Goal: Information Seeking & Learning: Learn about a topic

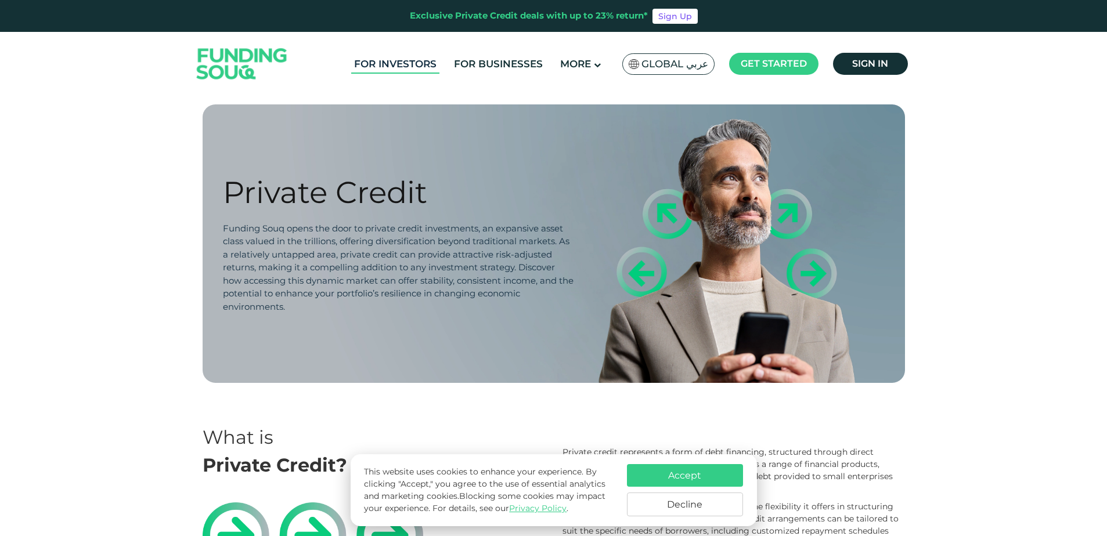
click at [391, 60] on link "For Investors" at bounding box center [395, 64] width 88 height 19
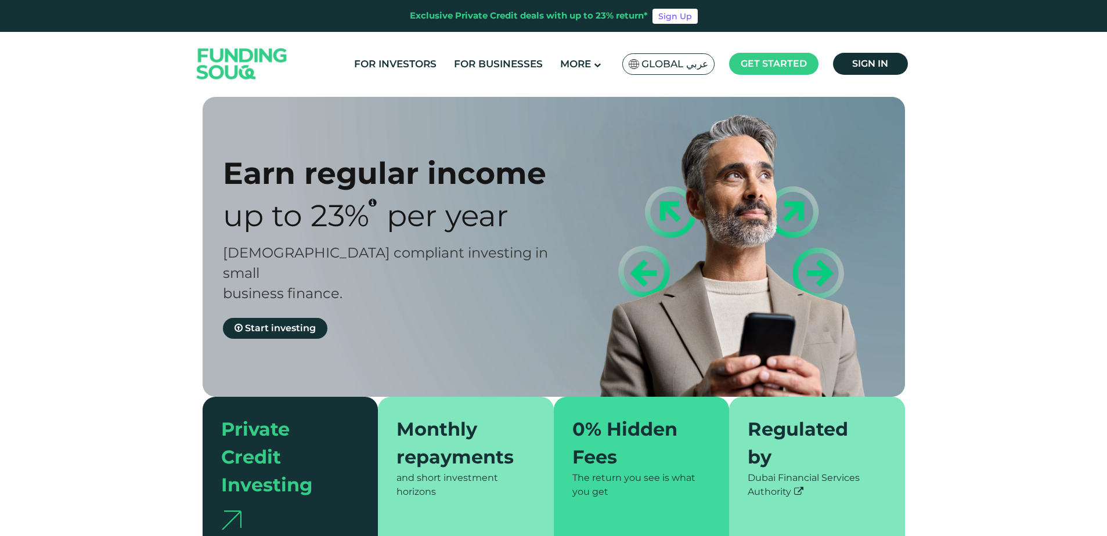
type tc-range-slider "4"
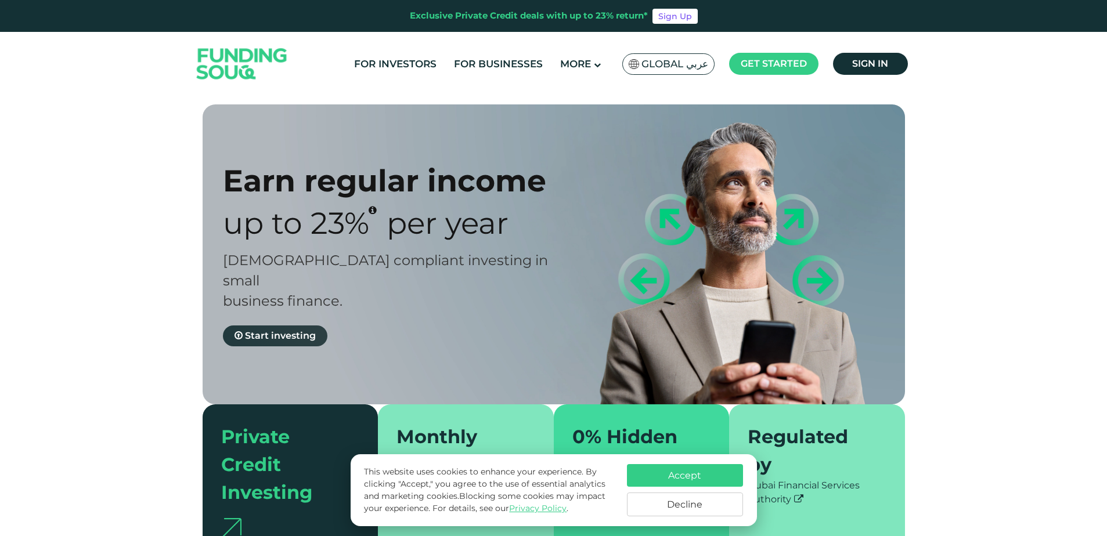
click at [284, 330] on span "Start investing" at bounding box center [280, 335] width 71 height 11
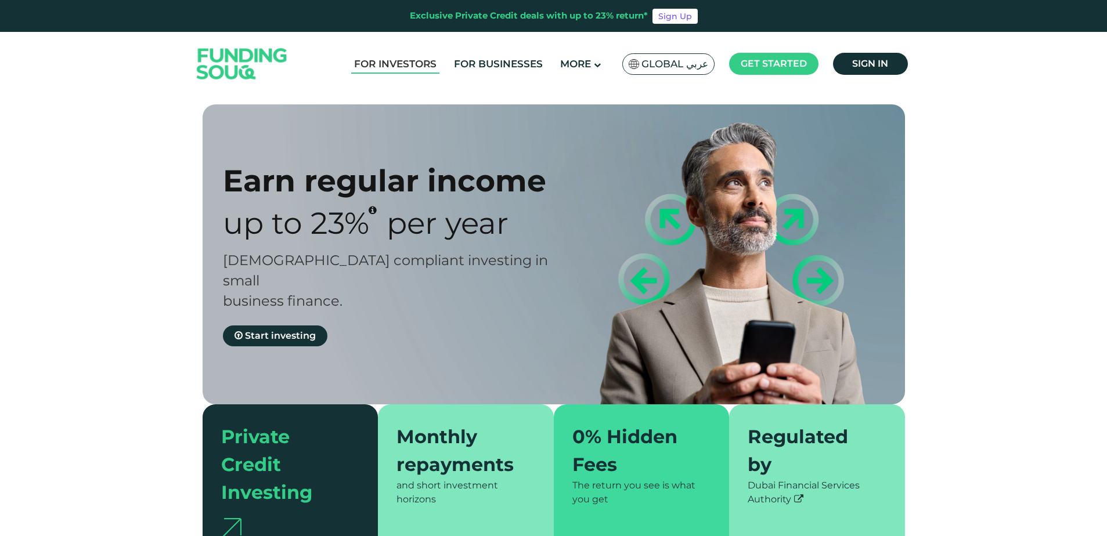
type tc-range-slider "4"
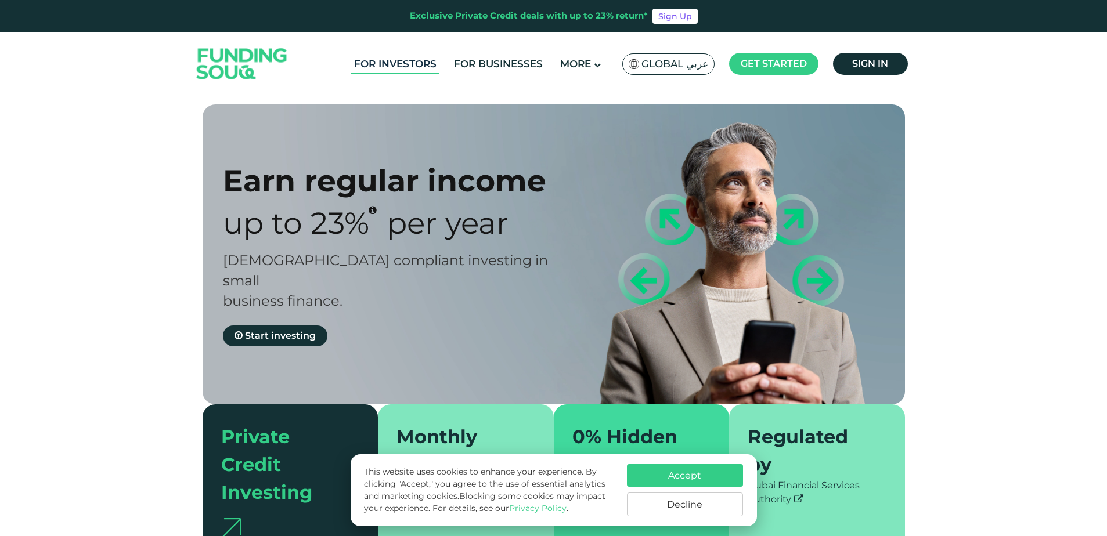
click at [414, 62] on link "For Investors" at bounding box center [395, 64] width 88 height 19
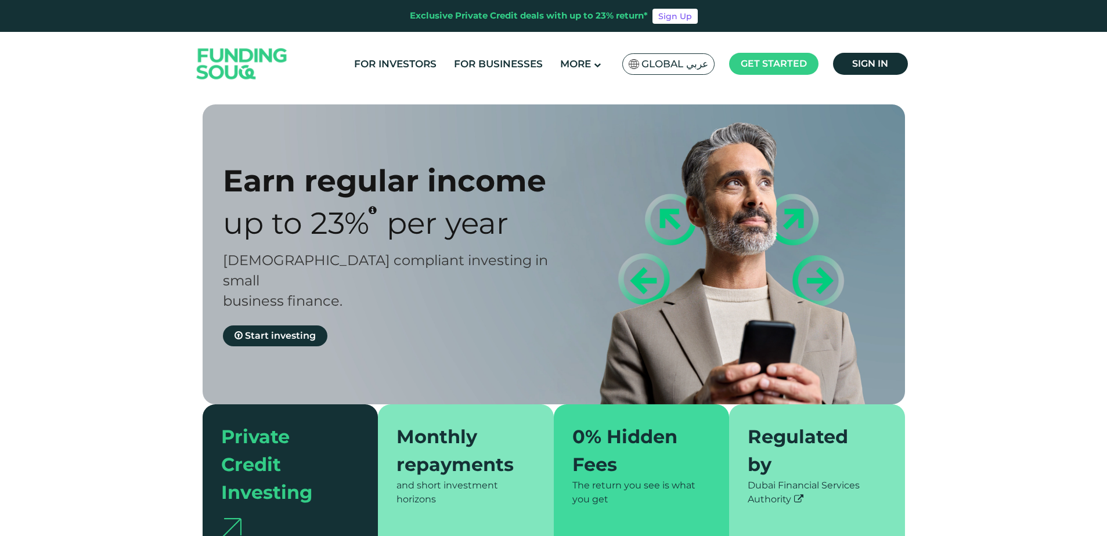
type tc-range-slider "4"
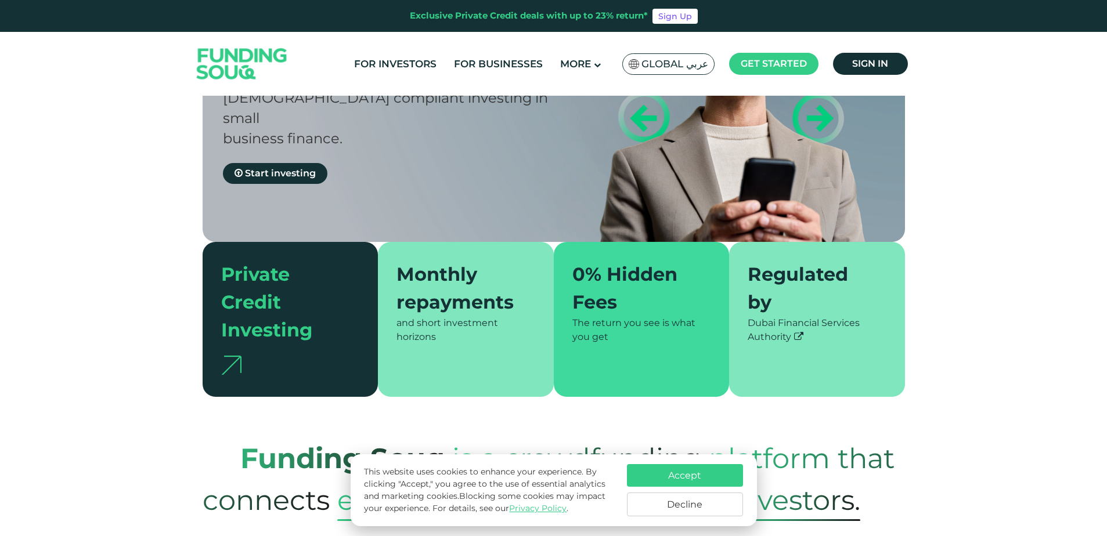
scroll to position [232, 0]
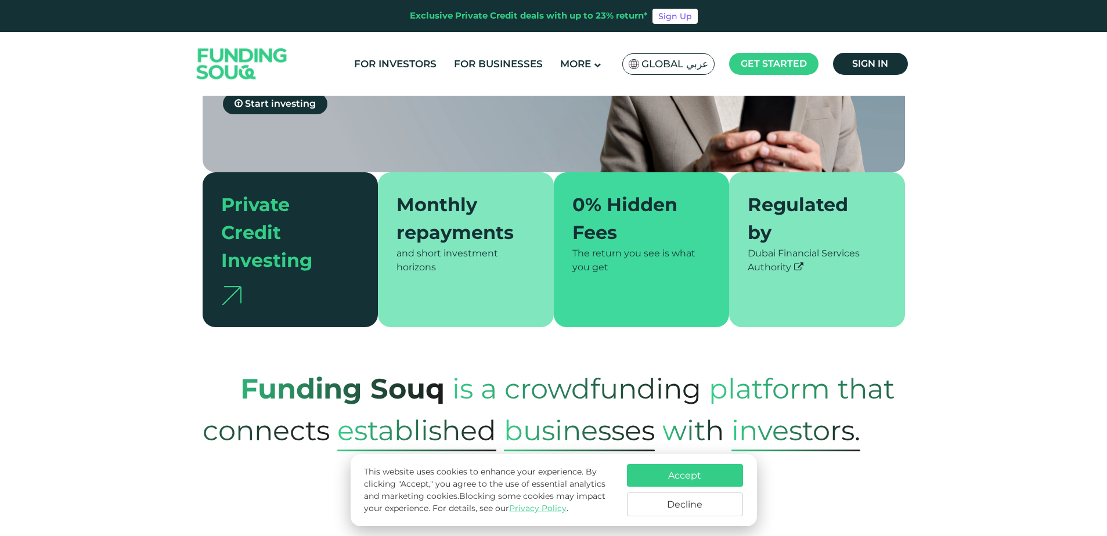
click at [671, 481] on button "Accept" at bounding box center [685, 475] width 116 height 23
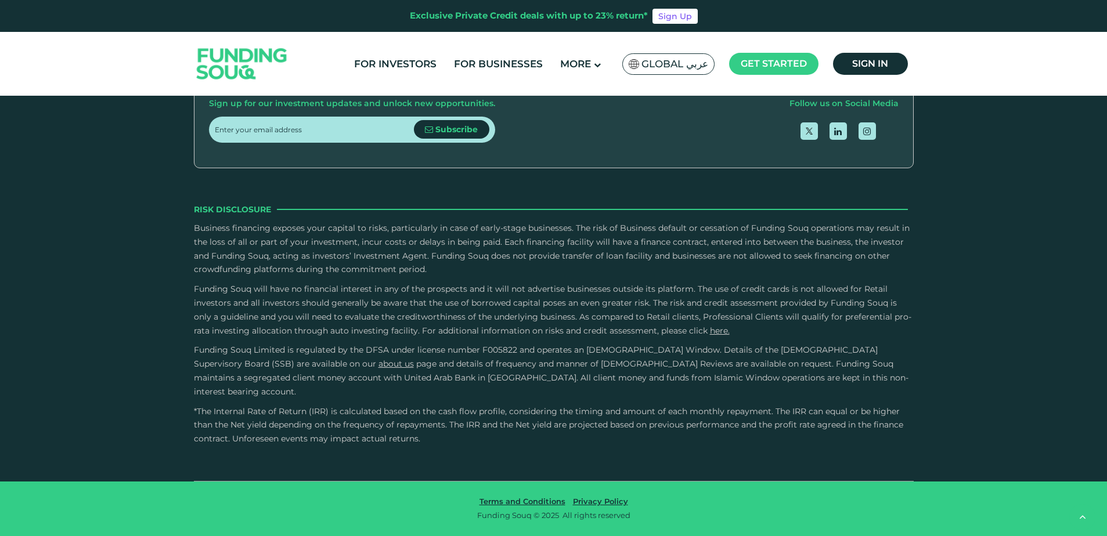
scroll to position [2495, 0]
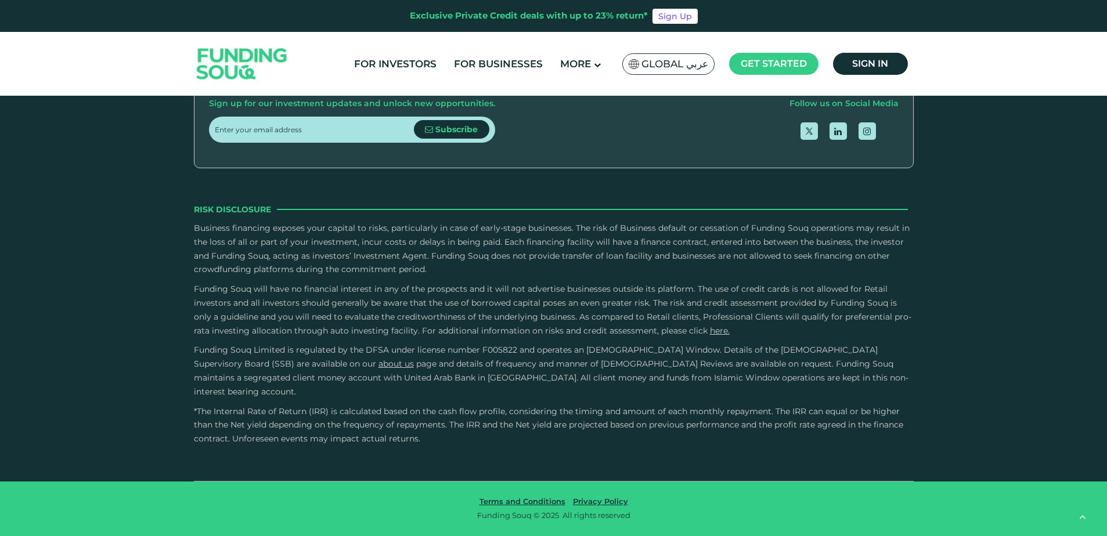
click at [0, 0] on input "Credit History and Risk" at bounding box center [0, 0] width 0 height 0
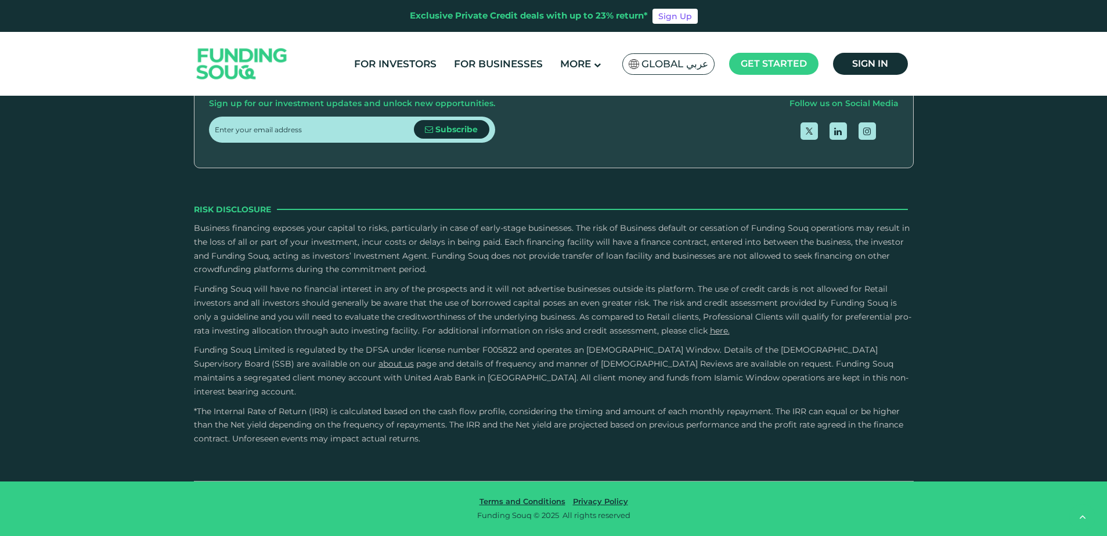
scroll to position [3424, 0]
click at [879, 142] on img at bounding box center [887, 136] width 20 height 10
click at [0, 0] on input "External Sources" at bounding box center [0, 0] width 0 height 0
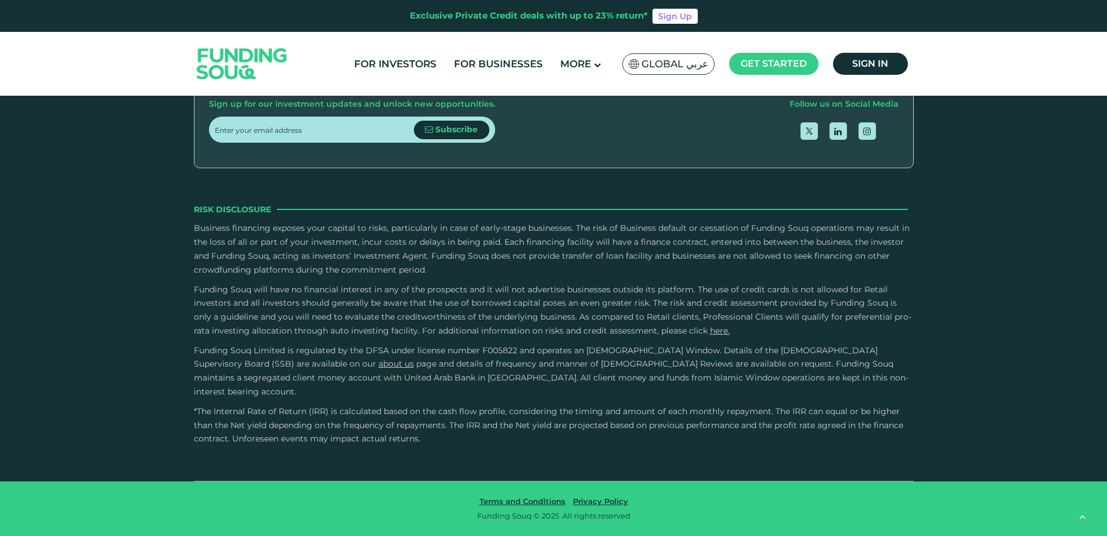
click at [0, 0] on input "External Sources" at bounding box center [0, 0] width 0 height 0
click at [0, 0] on input "Owner Character and Commitment" at bounding box center [0, 0] width 0 height 0
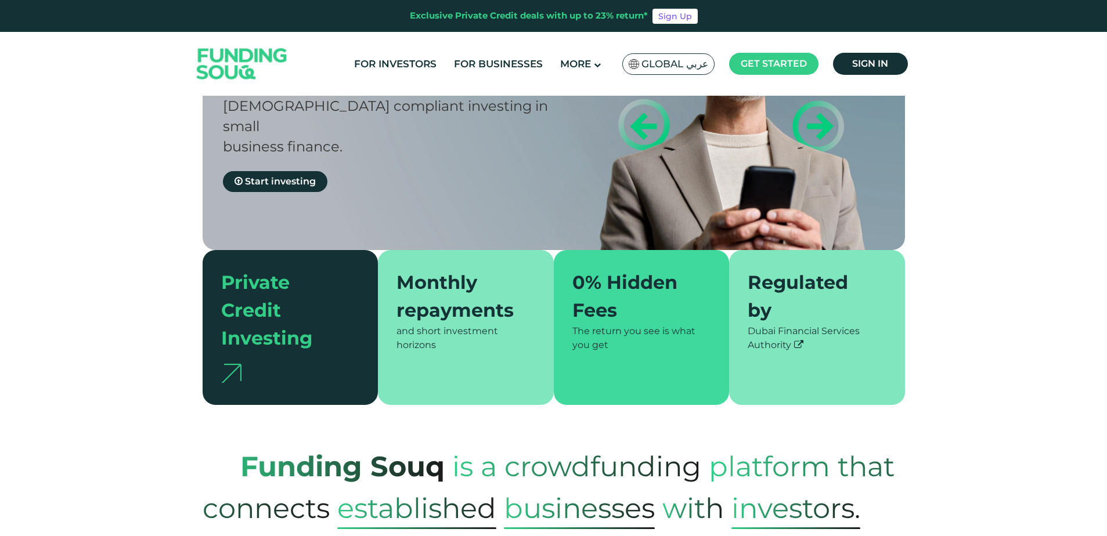
scroll to position [0, 0]
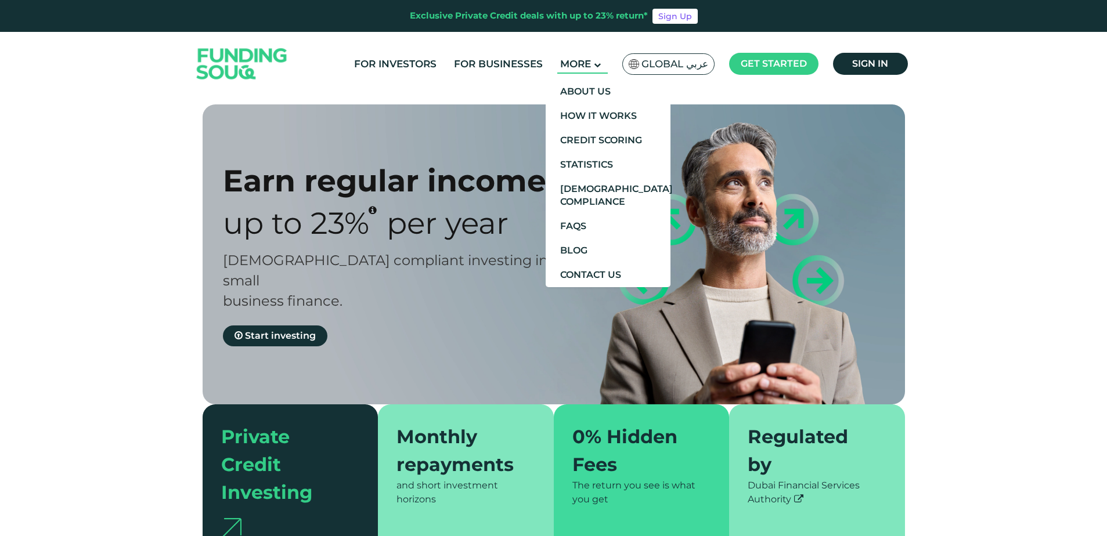
click at [606, 57] on main "More" at bounding box center [582, 64] width 50 height 19
click at [588, 91] on link "About Us" at bounding box center [607, 91] width 125 height 24
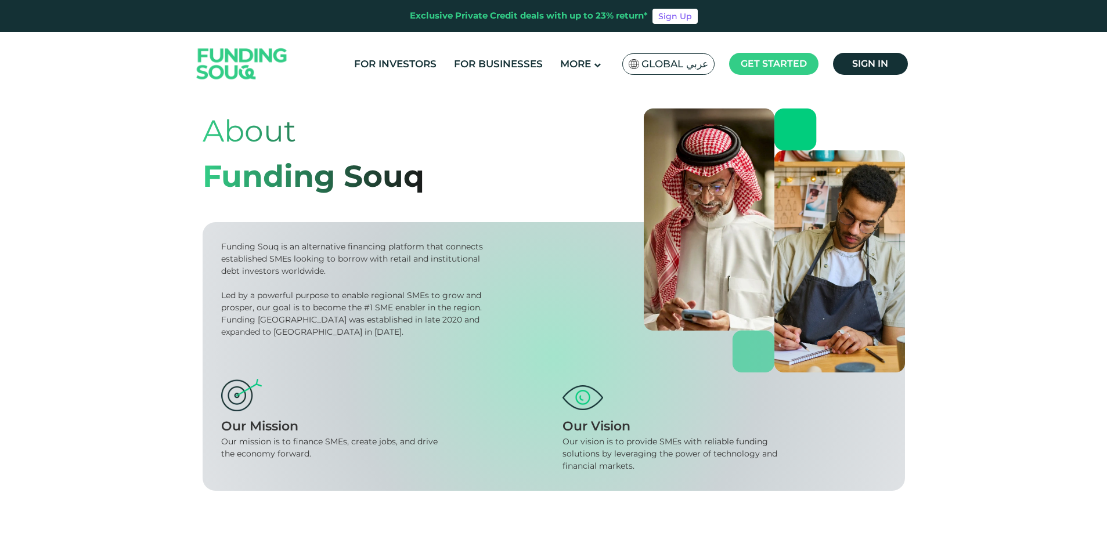
scroll to position [58, 0]
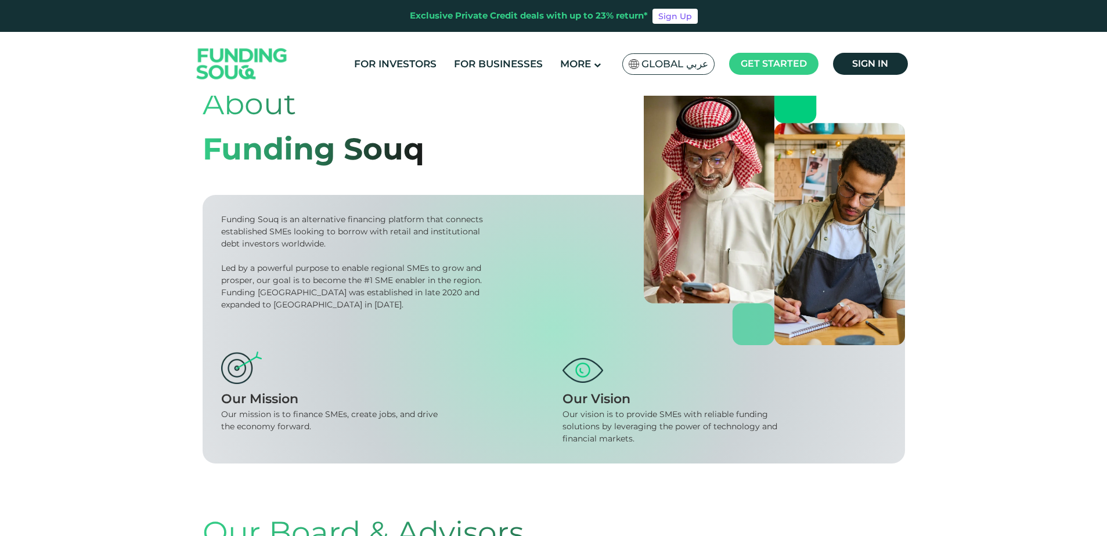
click at [274, 290] on div "Led by a powerful purpose to enable regional SMEs to grow and prosper, our goal…" at bounding box center [354, 286] width 266 height 49
drag, startPoint x: 317, startPoint y: 290, endPoint x: 363, endPoint y: 294, distance: 46.0
click at [363, 294] on div "Led by a powerful purpose to enable regional SMEs to grow and prosper, our goal…" at bounding box center [354, 286] width 266 height 49
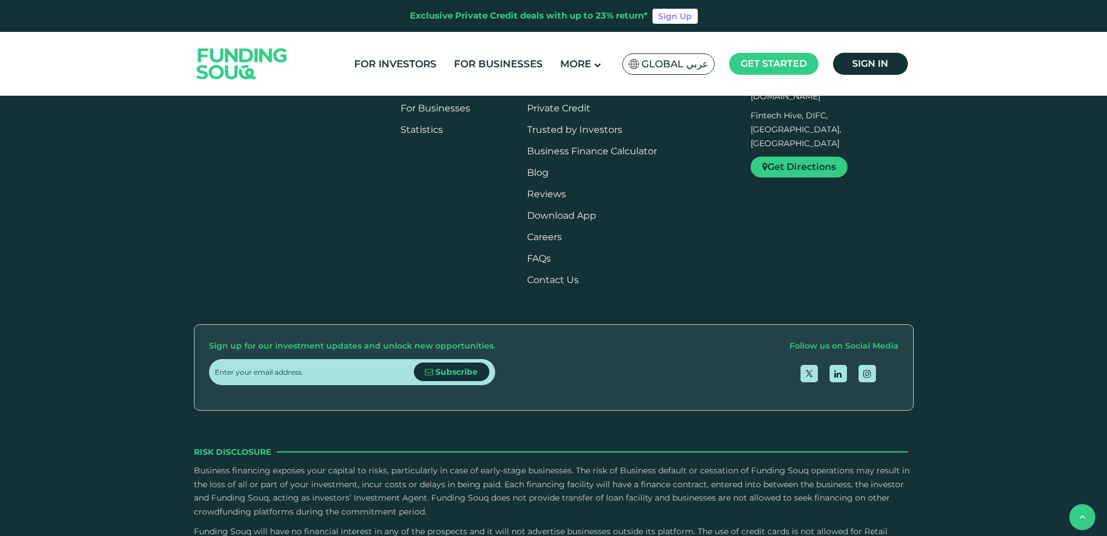
scroll to position [1625, 0]
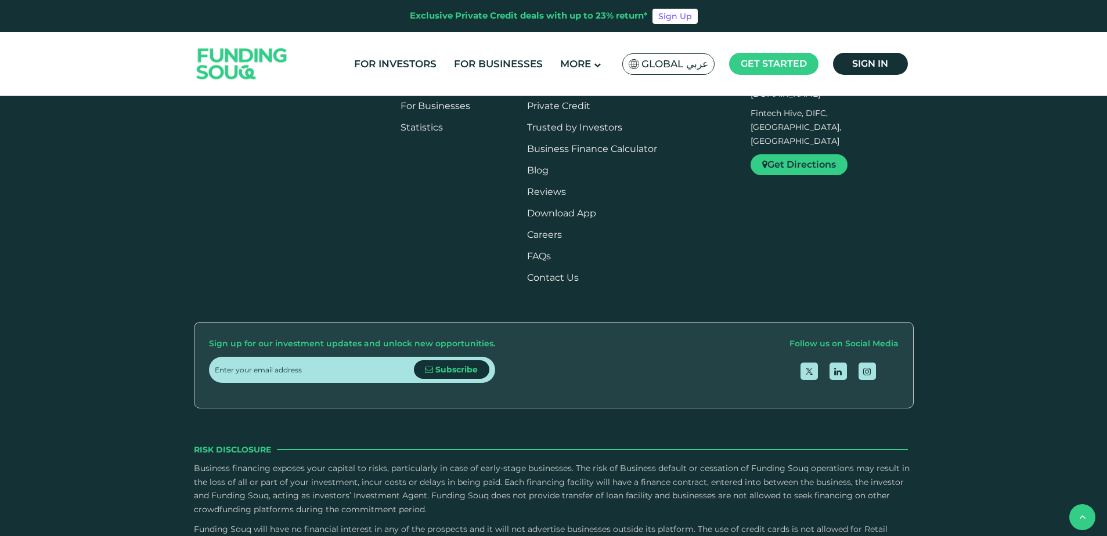
click at [425, 90] on link "For Investors" at bounding box center [430, 84] width 60 height 11
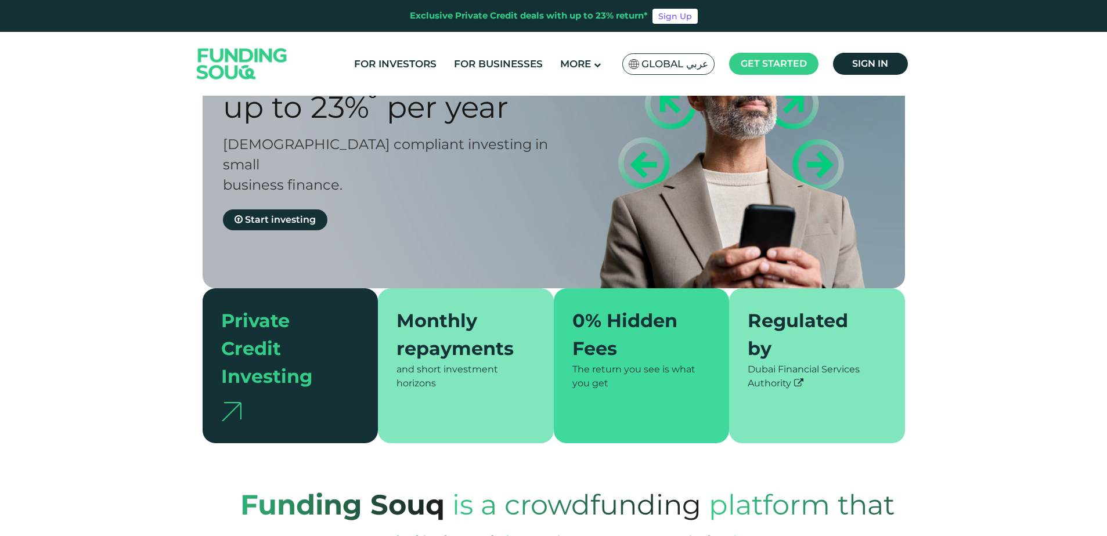
type tc-range-slider "4"
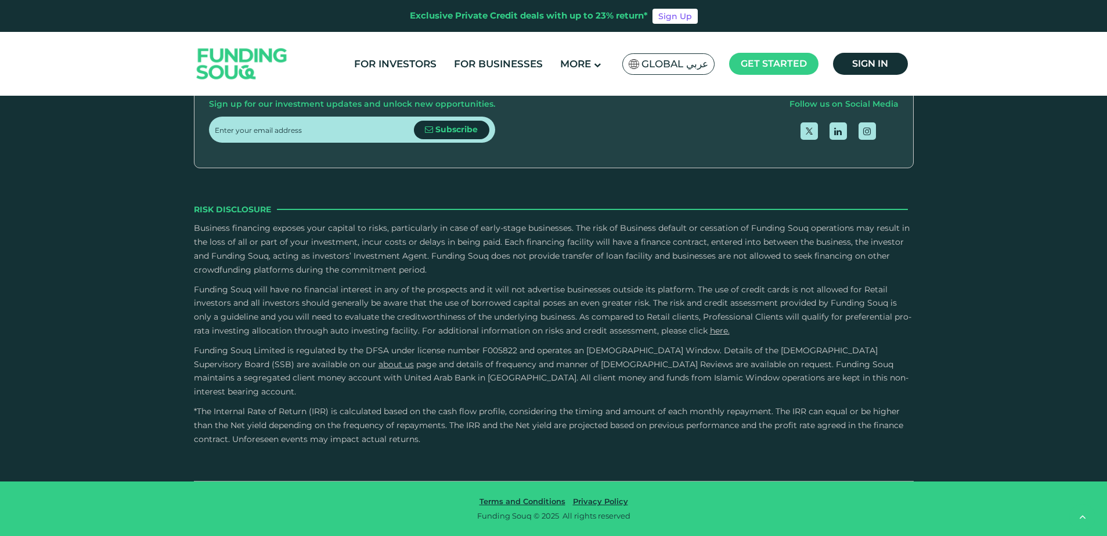
scroll to position [2669, 0]
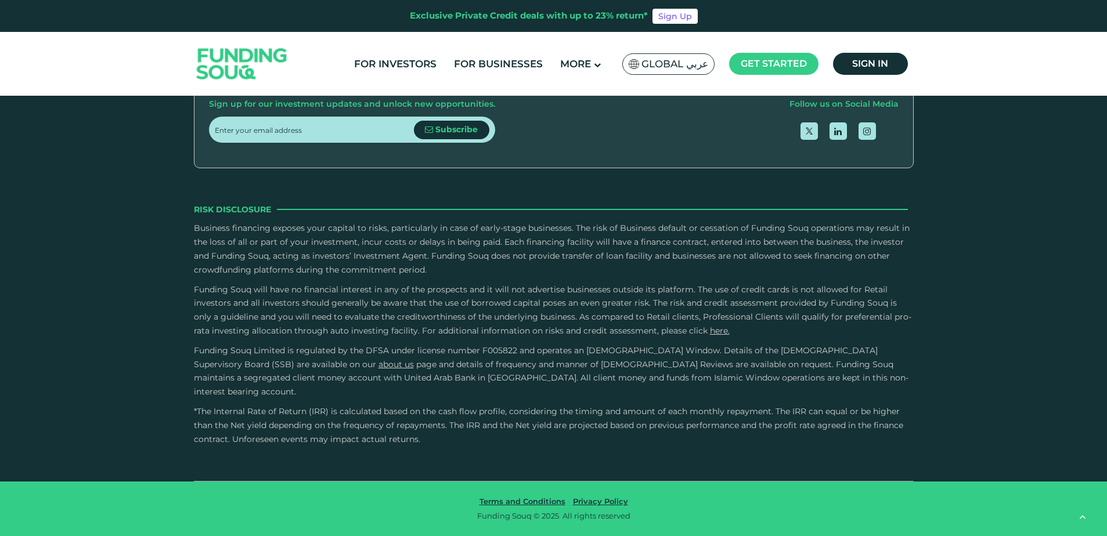
radio input "true"
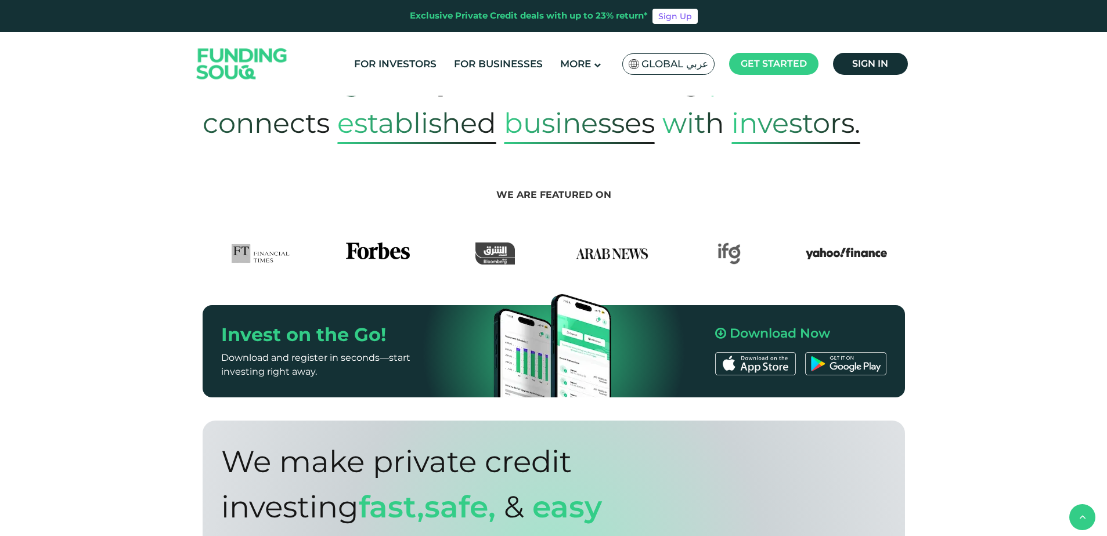
scroll to position [406, 0]
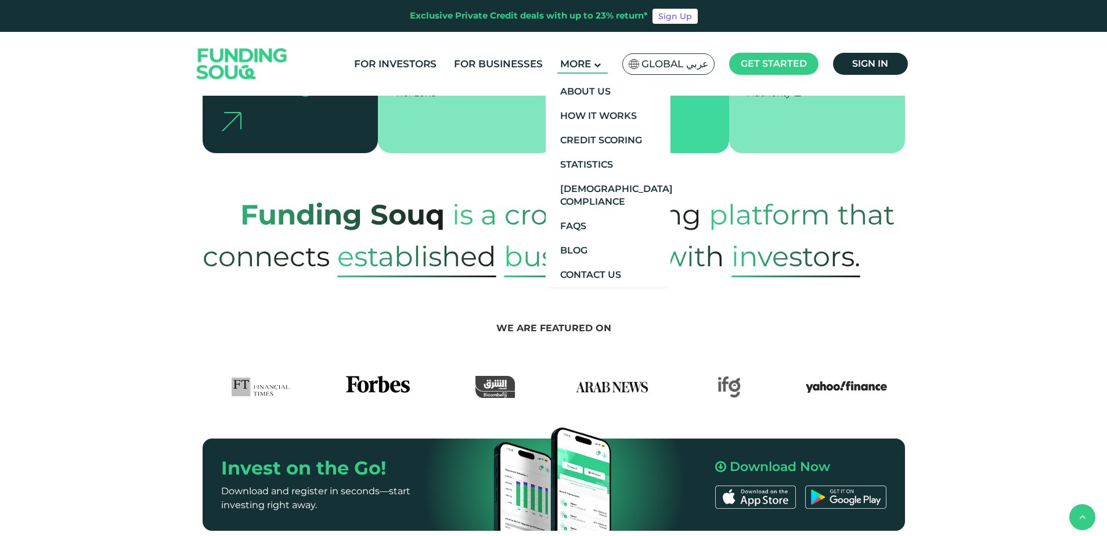
click at [591, 62] on span "More" at bounding box center [575, 64] width 31 height 12
click at [598, 162] on link "Statistics" at bounding box center [607, 165] width 125 height 24
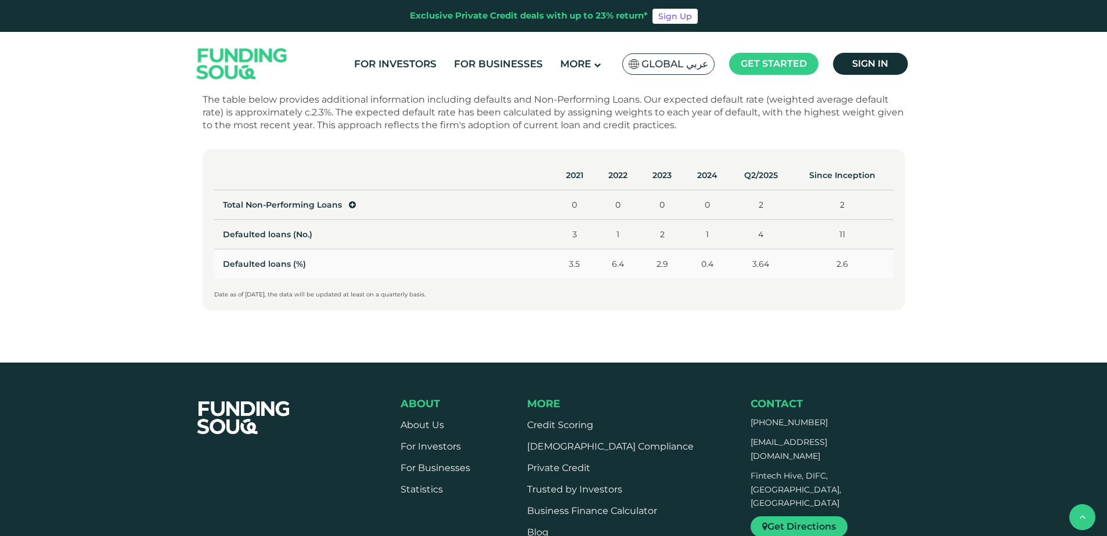
scroll to position [638, 0]
